Goal: Task Accomplishment & Management: Manage account settings

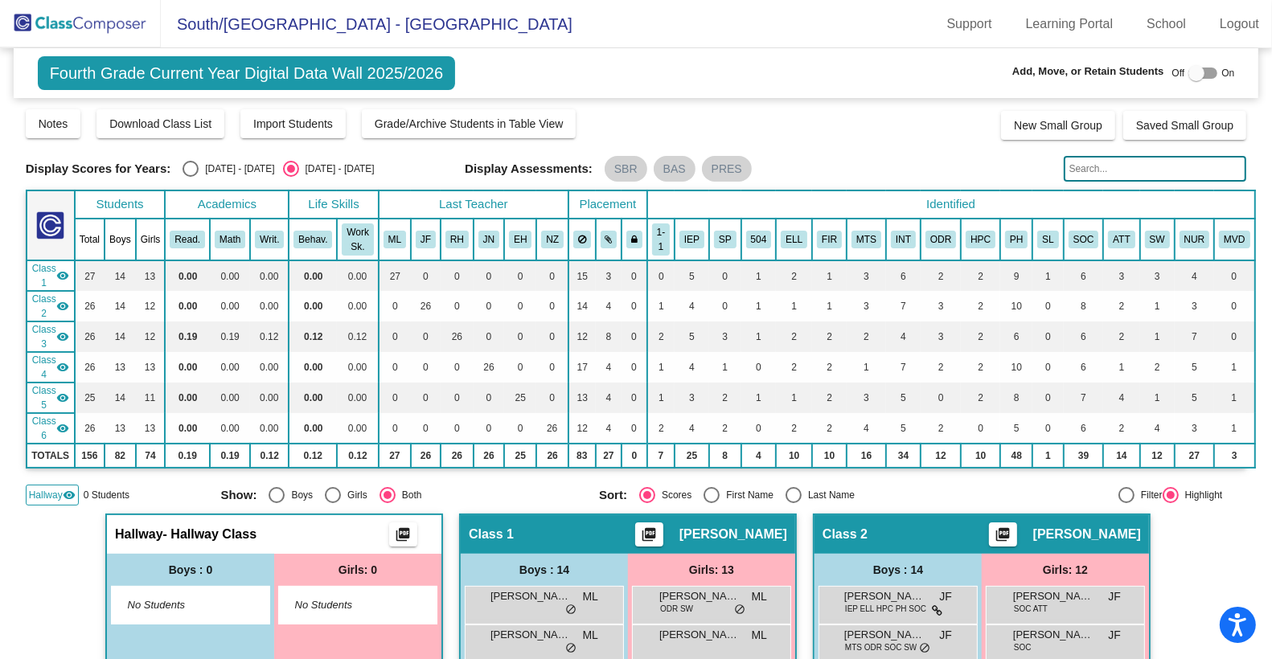
click at [92, 10] on img at bounding box center [80, 23] width 161 height 47
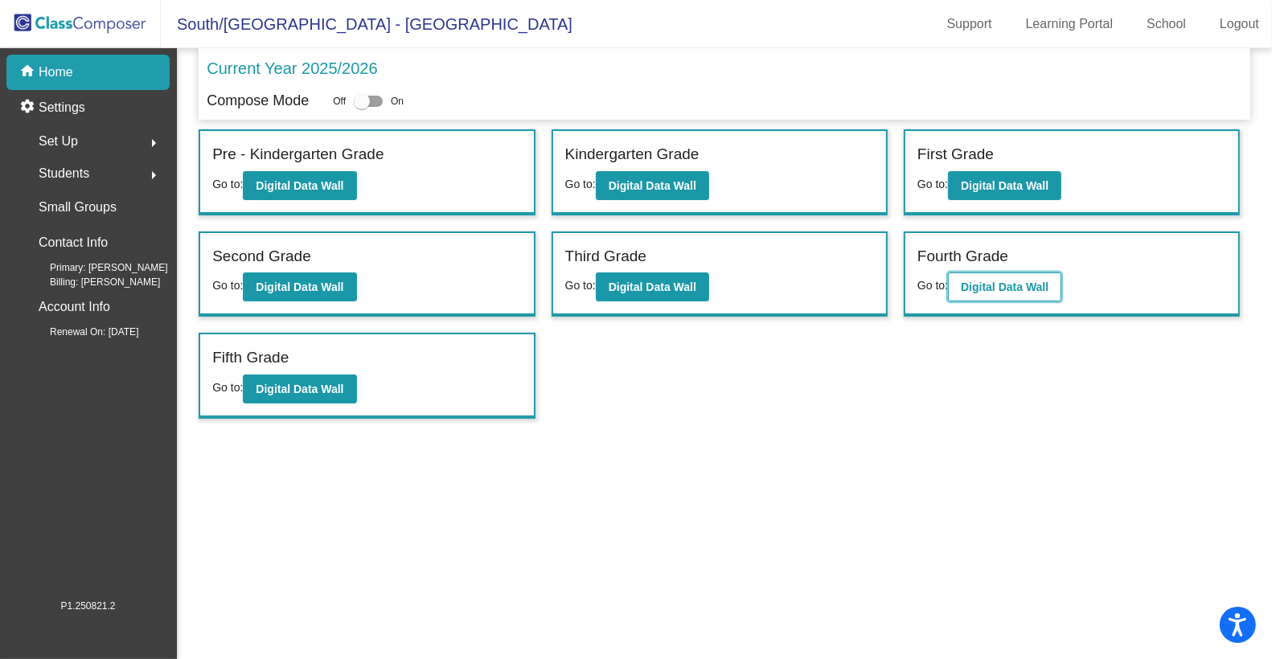
click at [1012, 282] on b "Digital Data Wall" at bounding box center [1005, 287] width 88 height 13
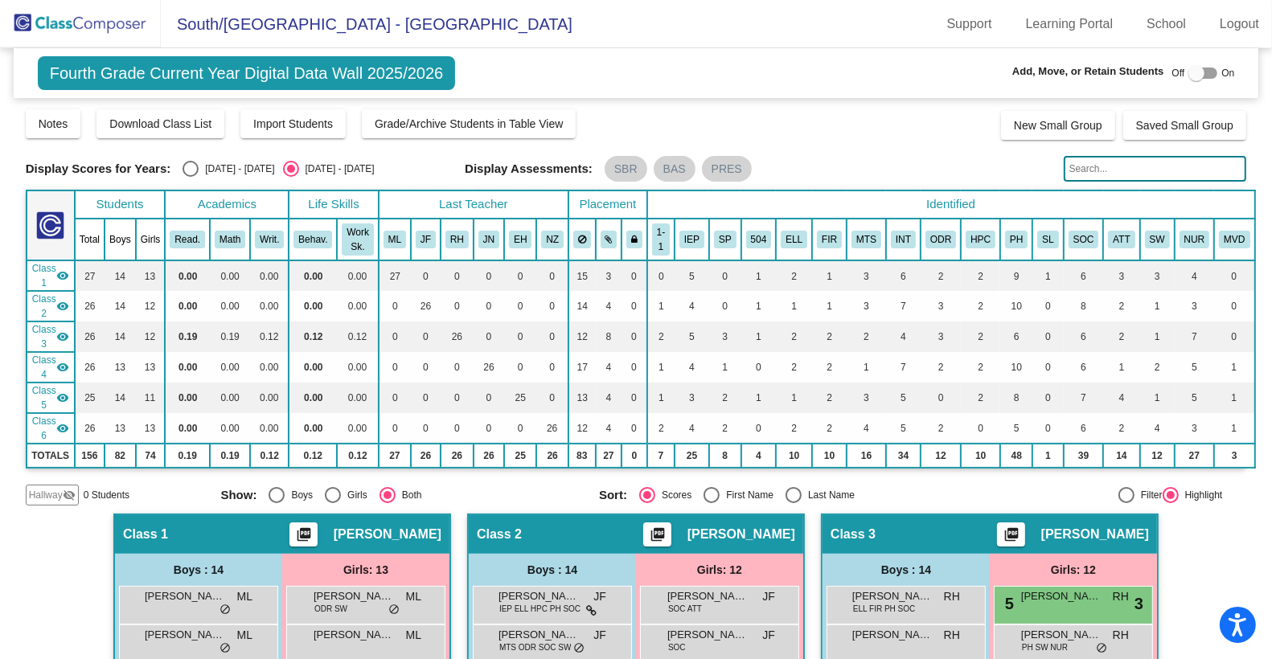
click at [1101, 169] on input "text" at bounding box center [1155, 169] width 183 height 26
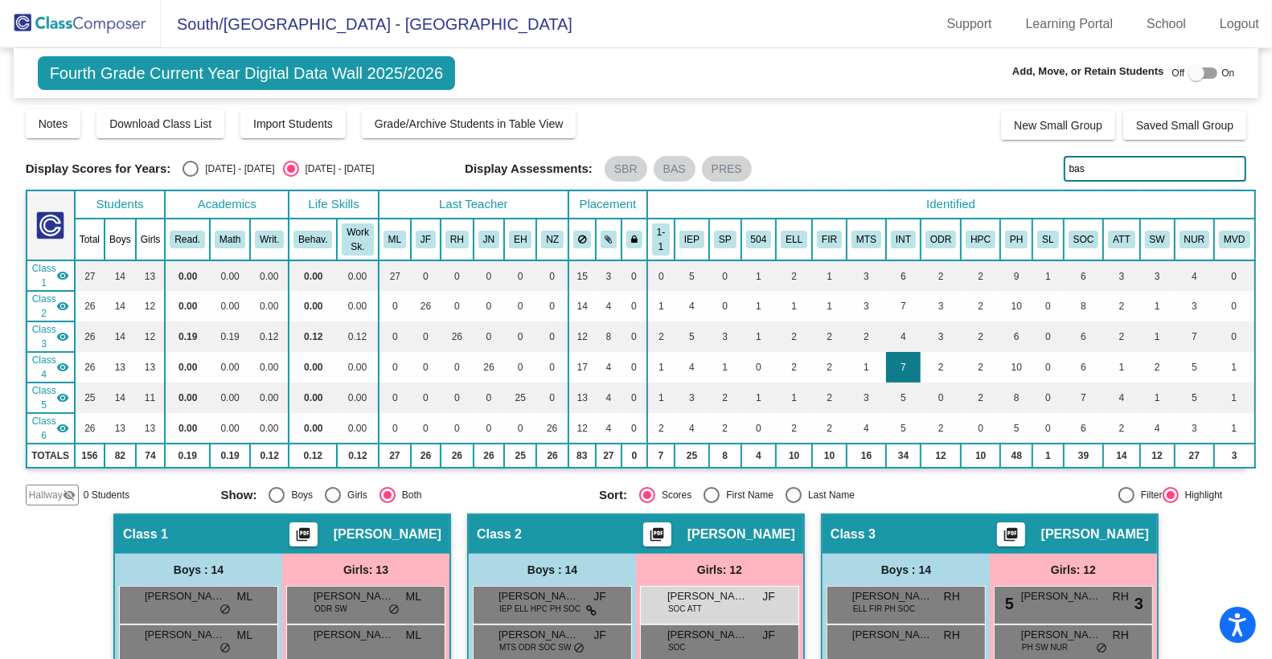
click at [908, 375] on td "7" at bounding box center [903, 367] width 35 height 31
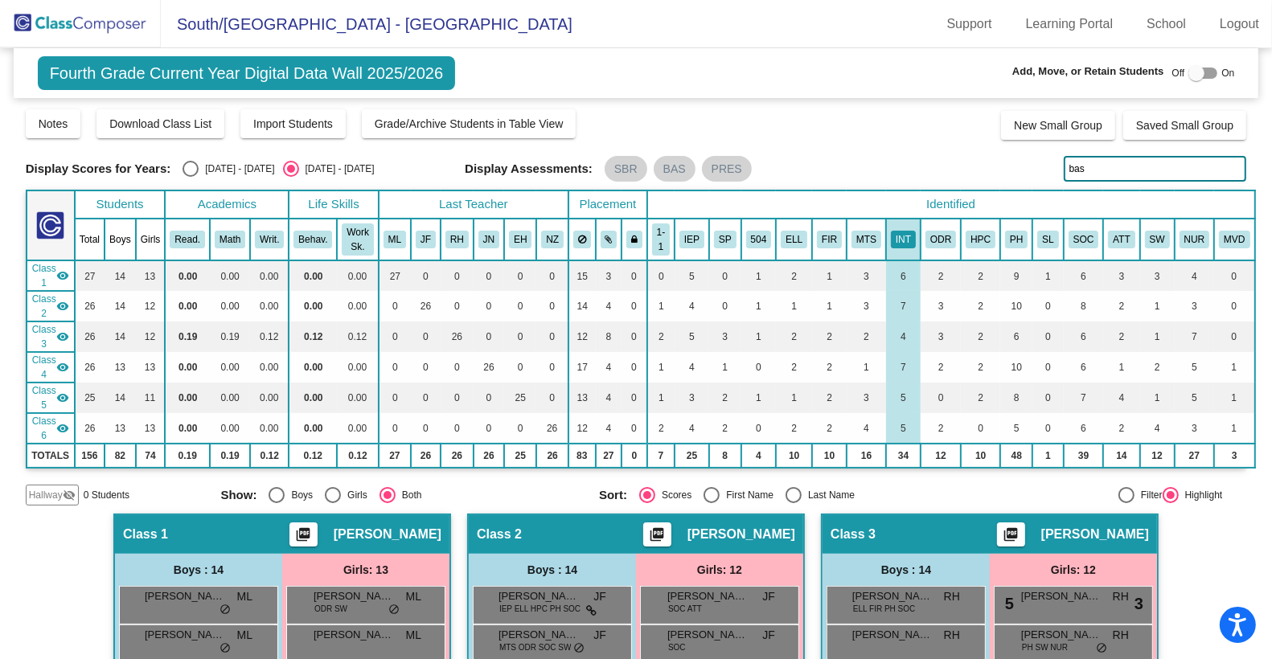
click at [1102, 168] on input "bas" at bounding box center [1155, 169] width 183 height 26
type input "b"
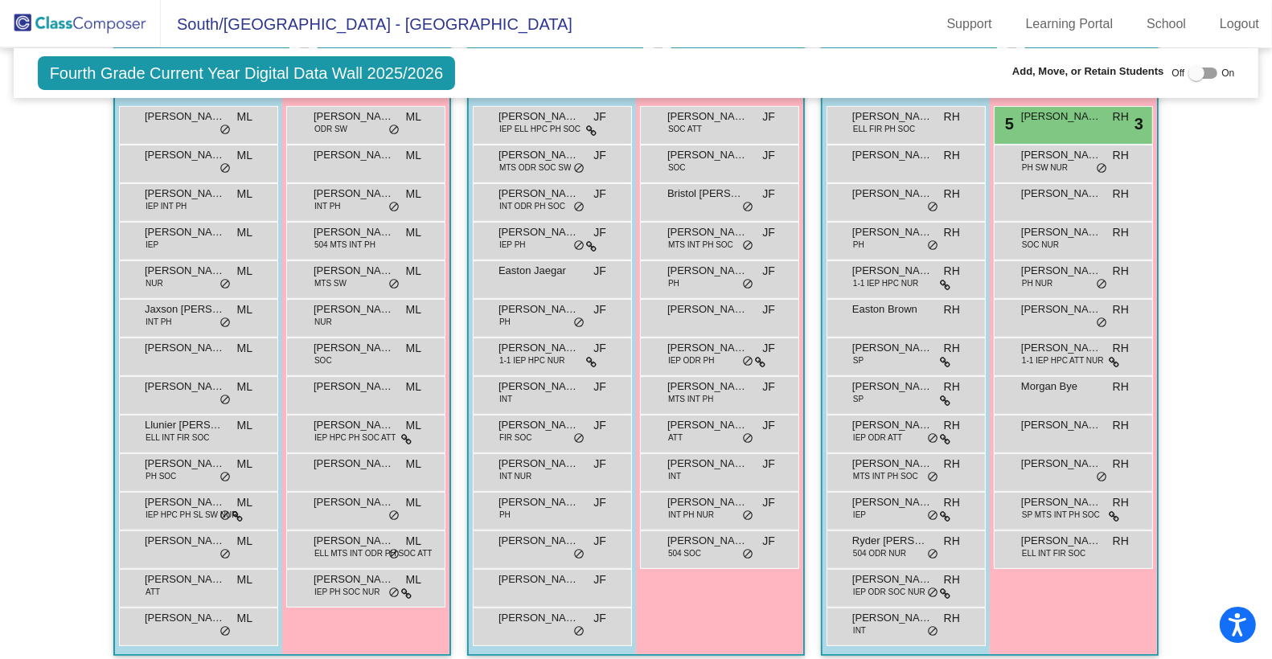
scroll to position [468, 0]
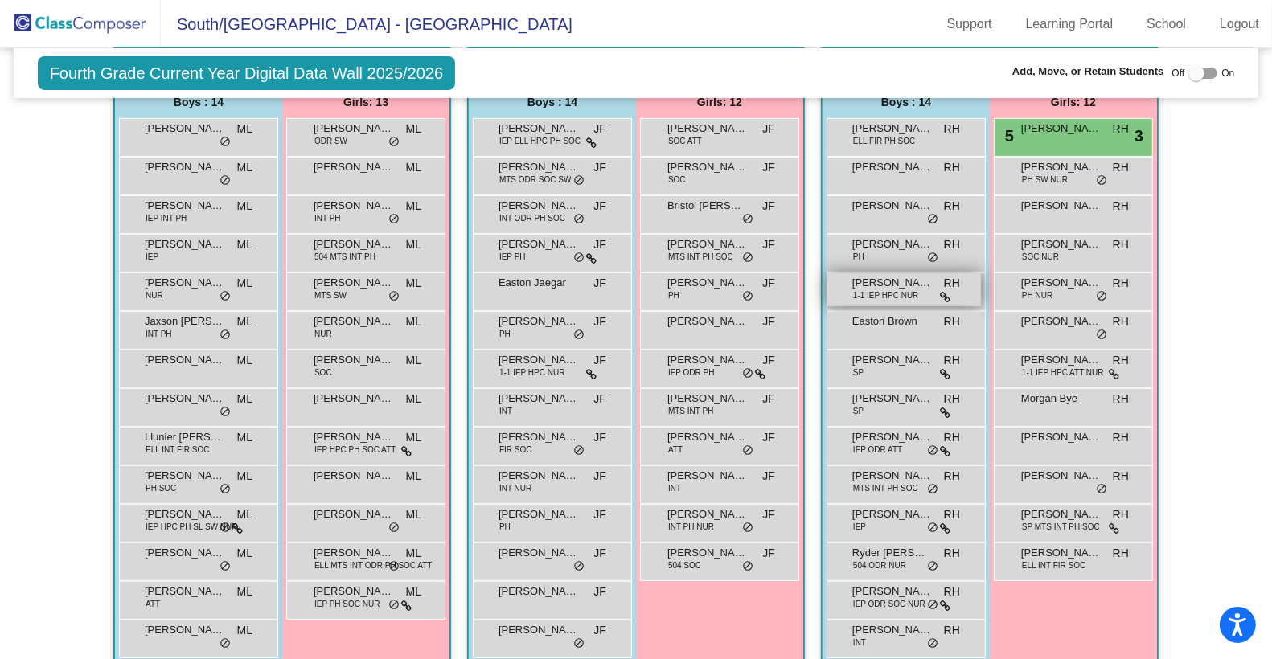
drag, startPoint x: 1058, startPoint y: 134, endPoint x: 921, endPoint y: 272, distance: 194.5
click at [0, 0] on div "Boys : 14 [PERSON_NAME] ELL FIR PH SOC RH lock do_not_disturb_alt [PERSON_NAME]…" at bounding box center [0, 0] width 0 height 0
click at [1198, 65] on label at bounding box center [1203, 73] width 29 height 19
checkbox input "true"
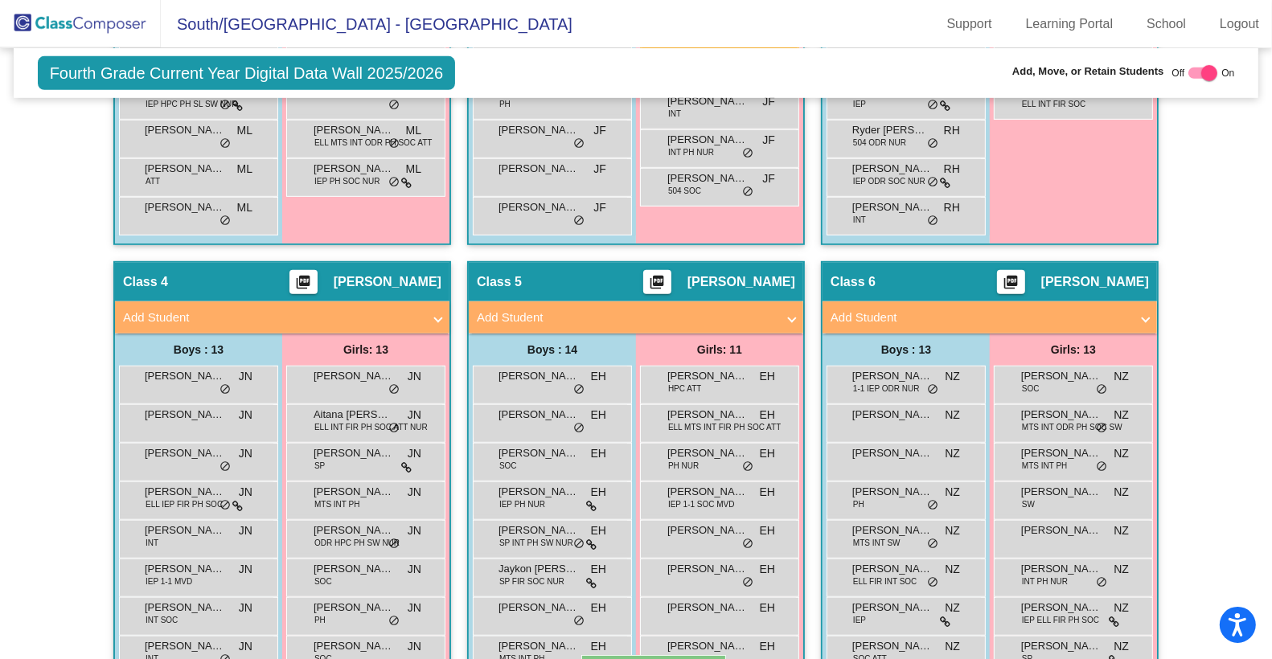
scroll to position [934, 0]
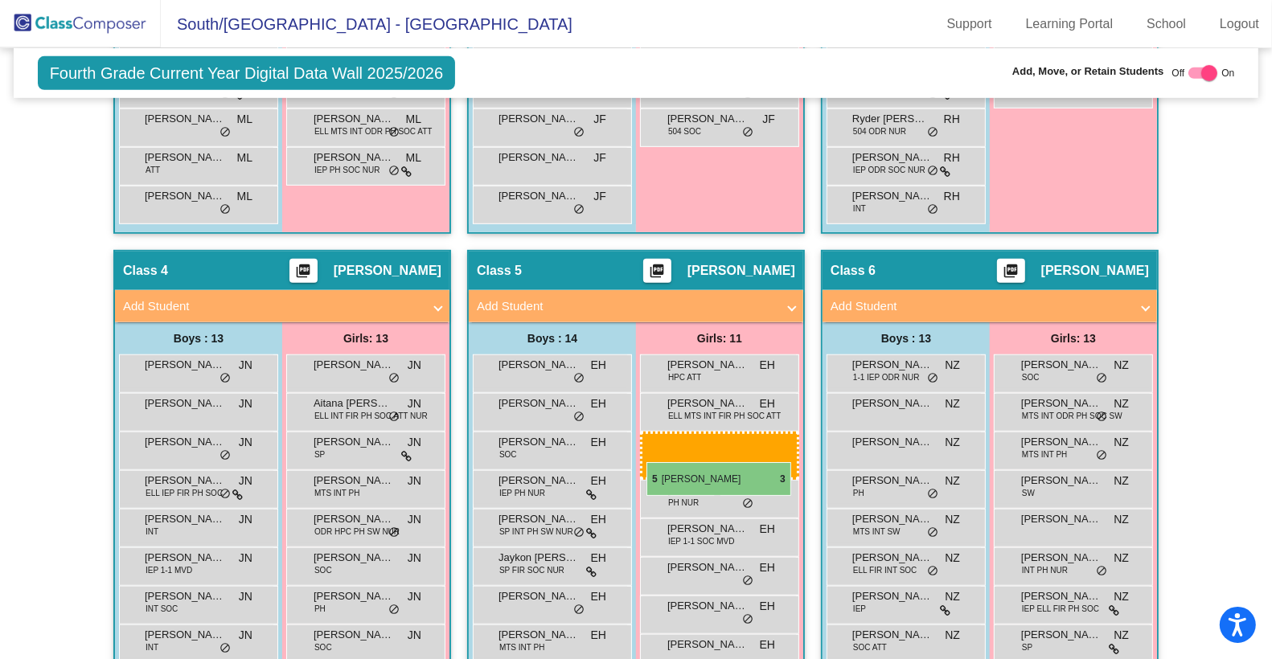
drag, startPoint x: 1073, startPoint y: 203, endPoint x: 647, endPoint y: 461, distance: 498.3
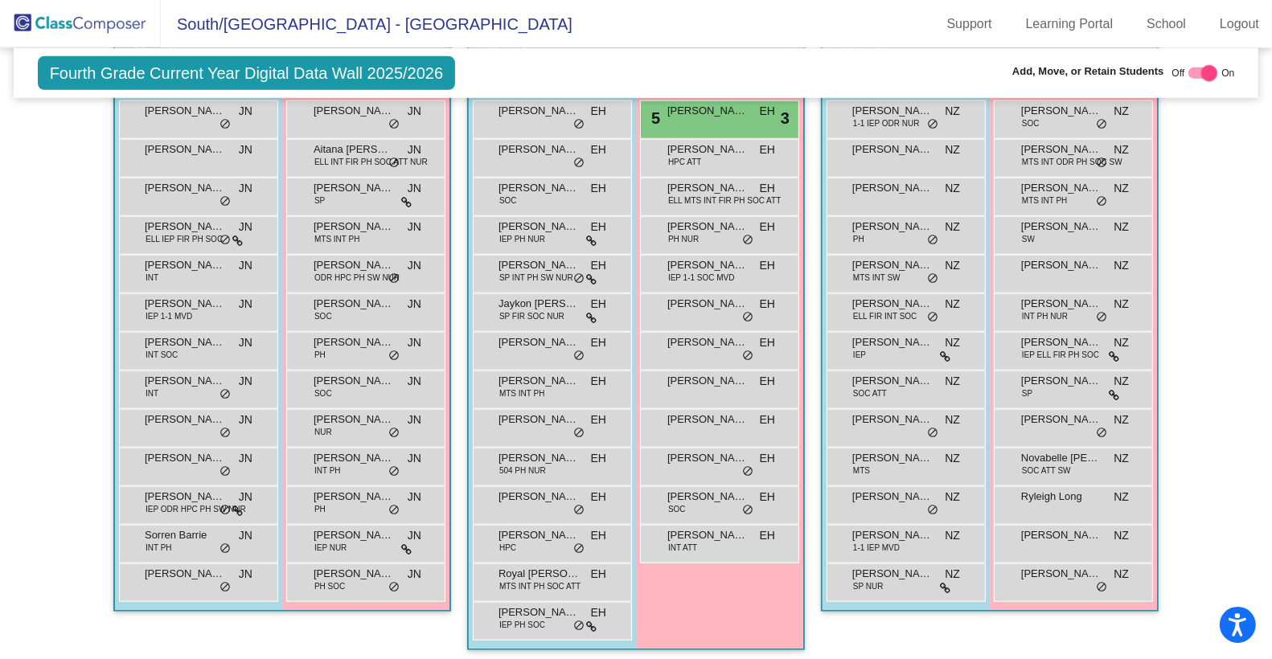
scroll to position [1190, 0]
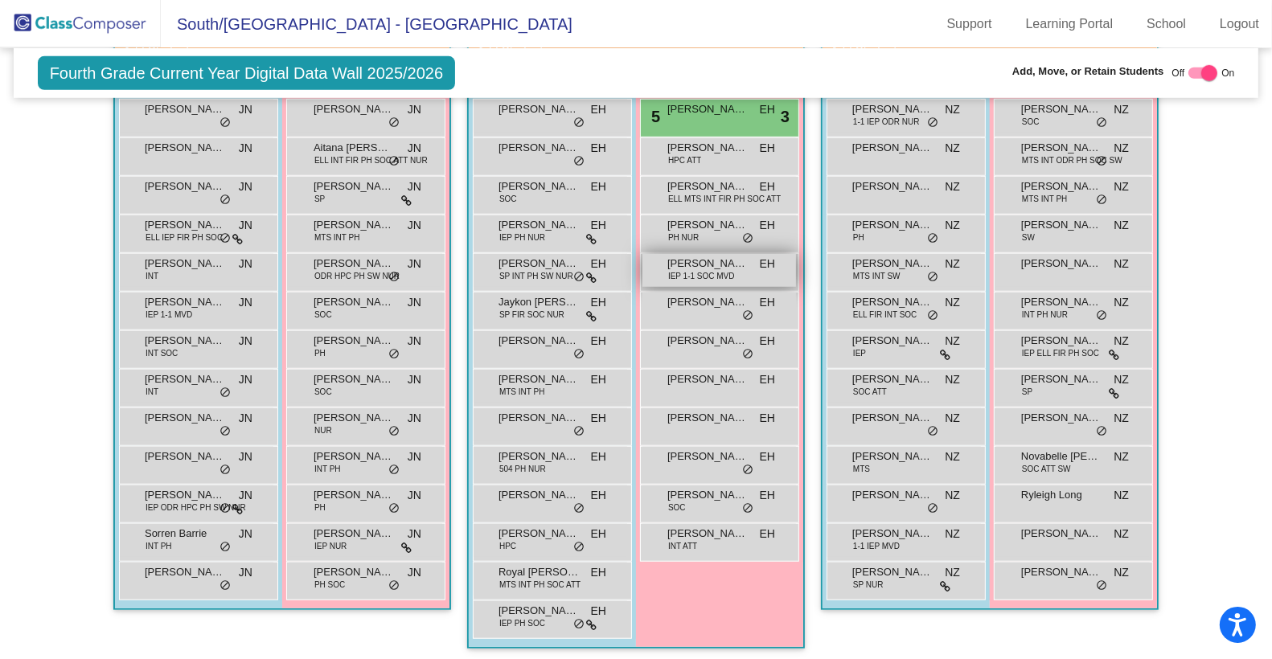
click at [717, 270] on span "IEP 1-1 SOC MVD" at bounding box center [701, 276] width 67 height 12
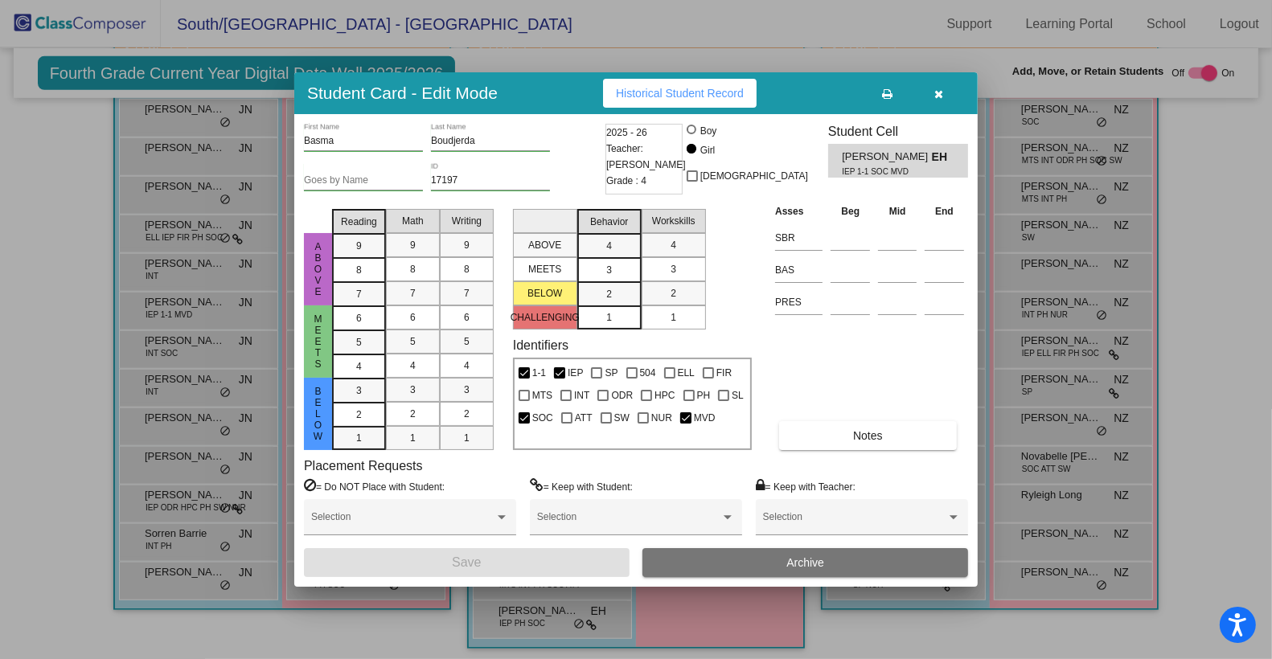
click at [785, 561] on button "Archive" at bounding box center [806, 562] width 326 height 29
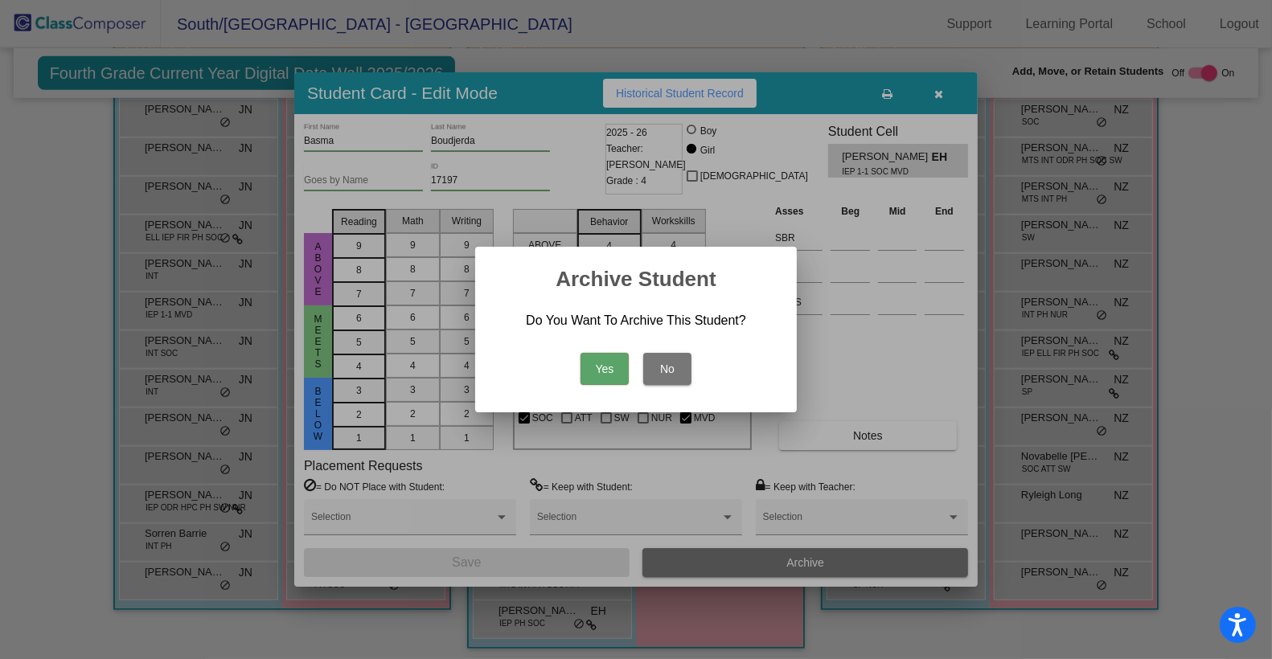
click at [600, 372] on button "Yes" at bounding box center [605, 369] width 48 height 32
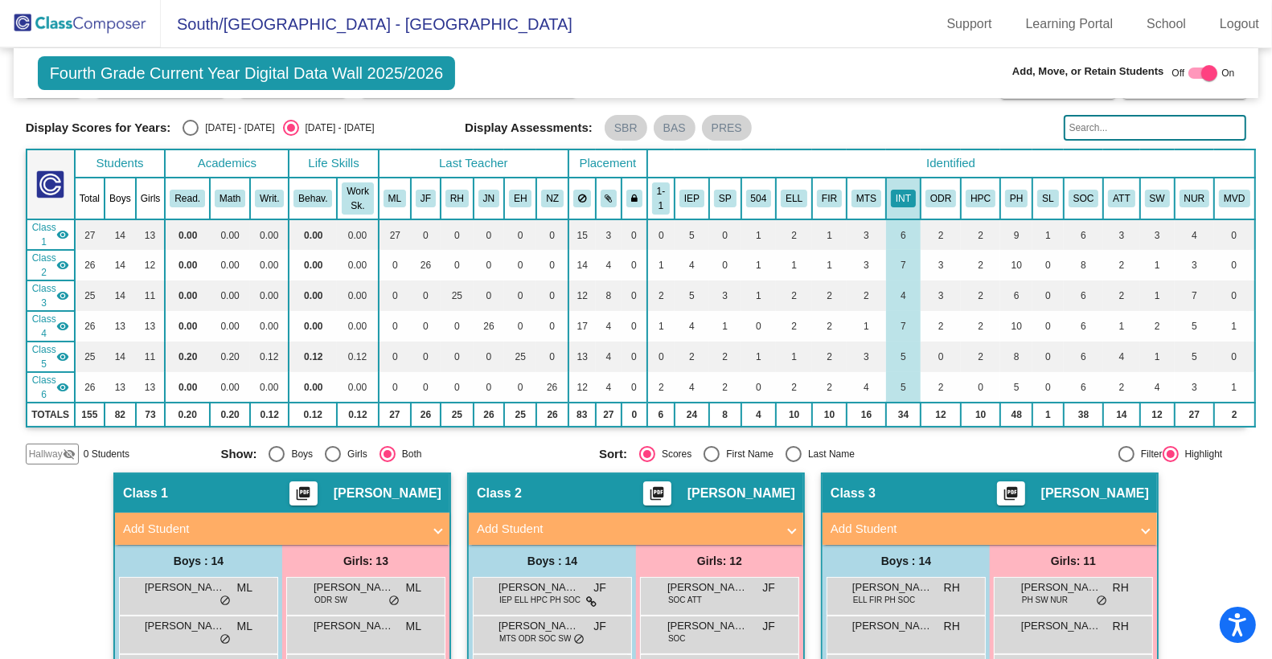
scroll to position [0, 0]
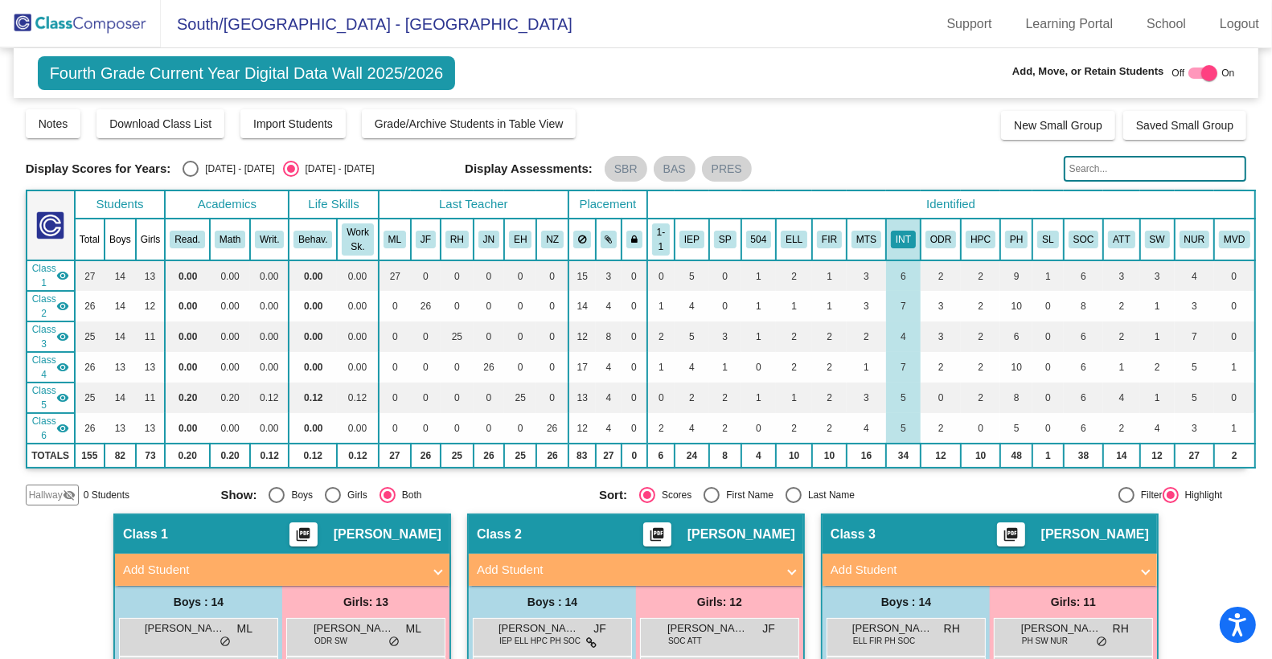
click at [918, 136] on div "Notes Download Class List Import Students Grade/Archive Students in Table View …" at bounding box center [637, 124] width 1222 height 32
click at [830, 28] on mat-toolbar "[GEOGRAPHIC_DATA] - [GEOGRAPHIC_DATA] Support Learning Portal School Logout" at bounding box center [636, 24] width 1272 height 48
click at [745, 70] on div "Fourth Grade Current Year Digital Data Wall 2025/2026 Add, Move, or Retain Stud…" at bounding box center [637, 73] width 1246 height 50
